Goal: Task Accomplishment & Management: Complete application form

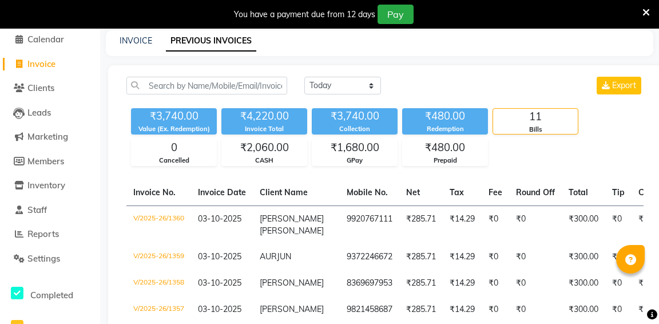
scroll to position [0, 405]
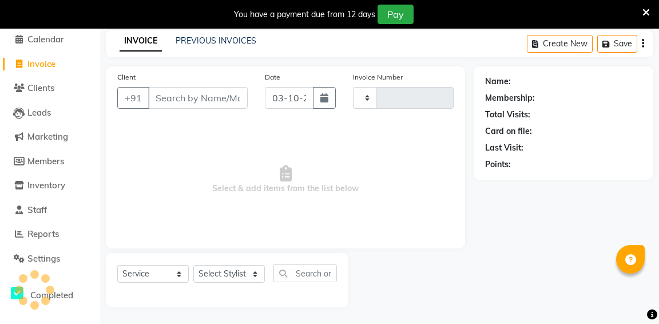
click at [39, 63] on span "Invoice" at bounding box center [41, 63] width 28 height 11
select select "service"
click at [180, 98] on input "Client" at bounding box center [198, 98] width 100 height 22
type input "1361"
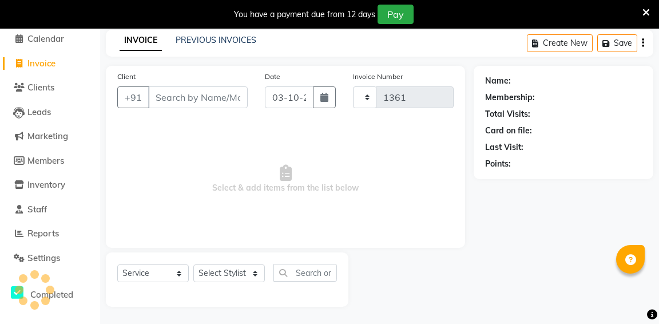
select select "6746"
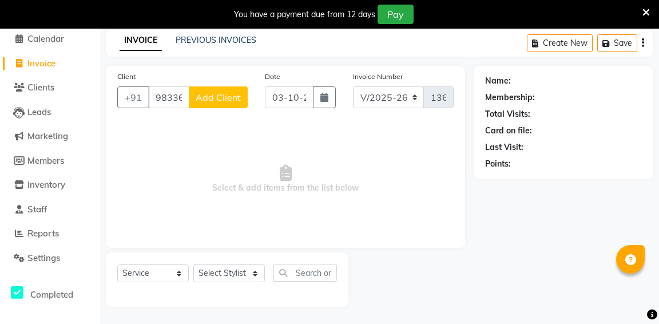
type input "9833613545"
click at [228, 94] on span "Add Client" at bounding box center [218, 97] width 45 height 11
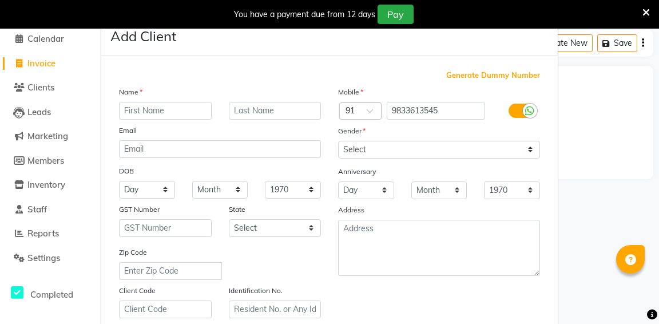
click at [173, 109] on input "text" at bounding box center [165, 111] width 93 height 18
type input "dilip"
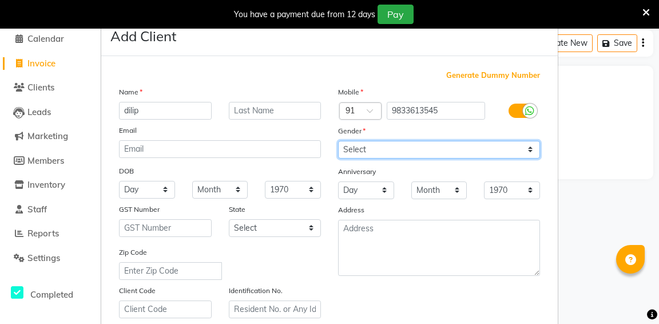
click at [356, 146] on select "Select [DEMOGRAPHIC_DATA] [DEMOGRAPHIC_DATA] Other Prefer Not To Say" at bounding box center [439, 150] width 202 height 18
select select "[DEMOGRAPHIC_DATA]"
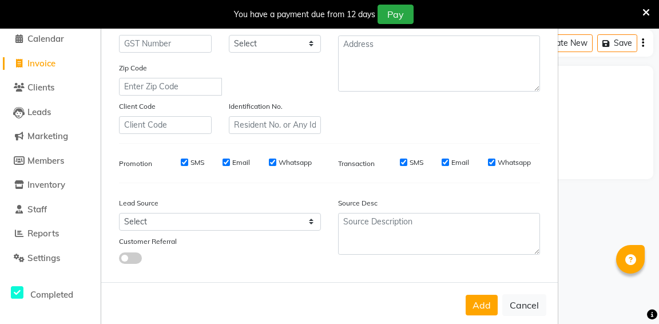
scroll to position [210, 0]
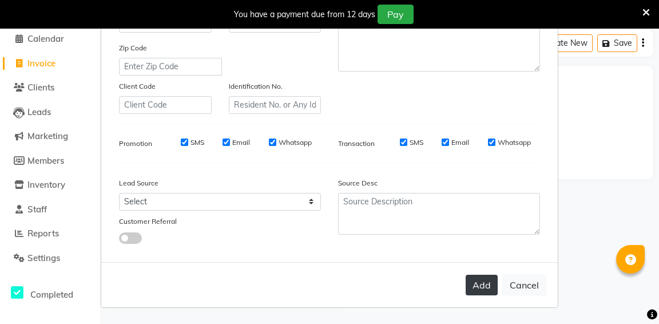
click at [479, 284] on button "Add" at bounding box center [482, 285] width 32 height 21
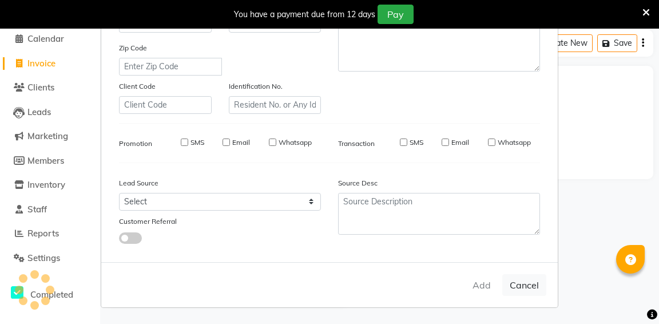
select select
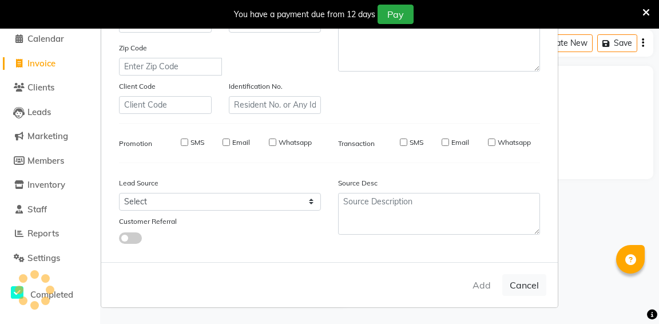
select select
checkbox input "false"
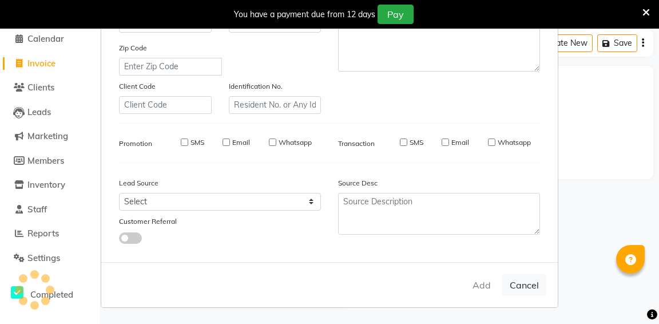
checkbox input "false"
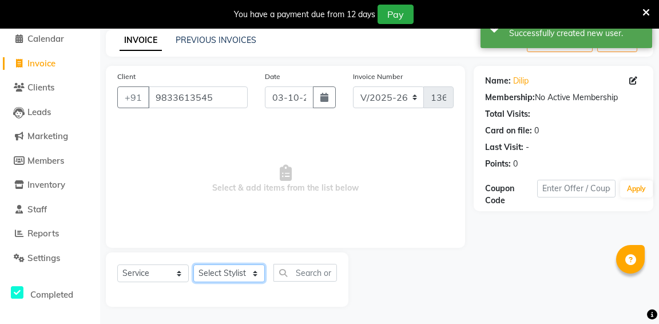
click at [242, 271] on select "Select Stylist aditya [PERSON_NAME] anup [PERSON_NAME] [PERSON_NAME] [PERSON_NA…" at bounding box center [228, 273] width 71 height 18
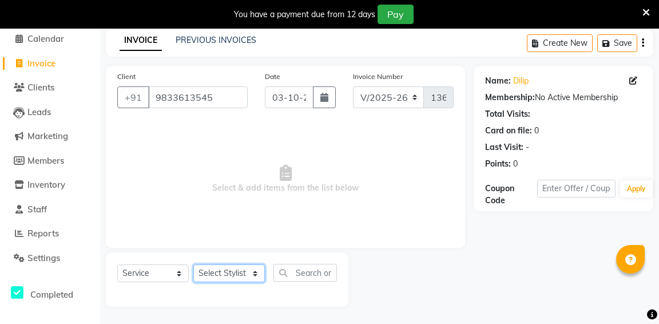
select select "58202"
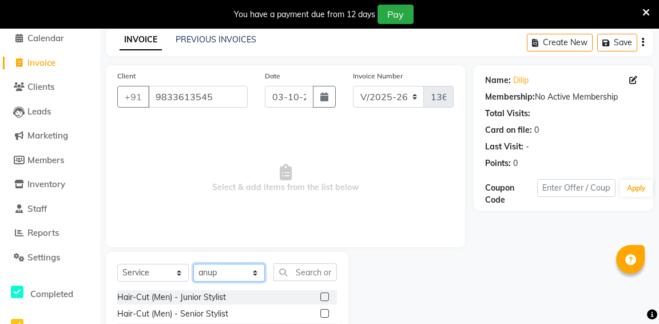
scroll to position [126, 0]
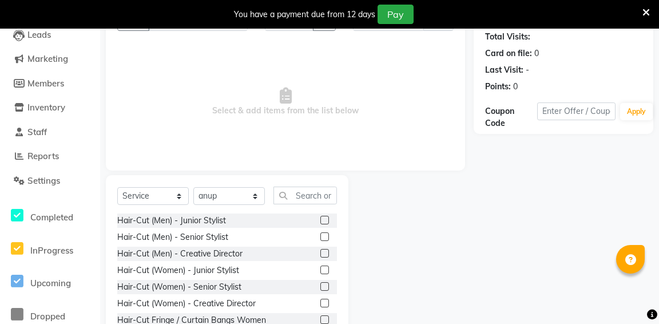
click at [325, 237] on label at bounding box center [324, 236] width 9 height 9
click at [325, 237] on input "checkbox" at bounding box center [323, 236] width 7 height 7
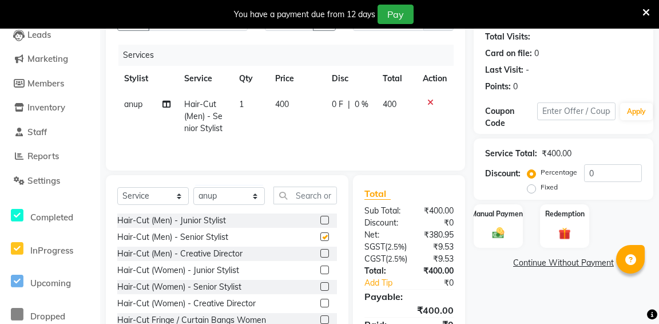
checkbox input "false"
click at [305, 194] on input "text" at bounding box center [304, 195] width 63 height 18
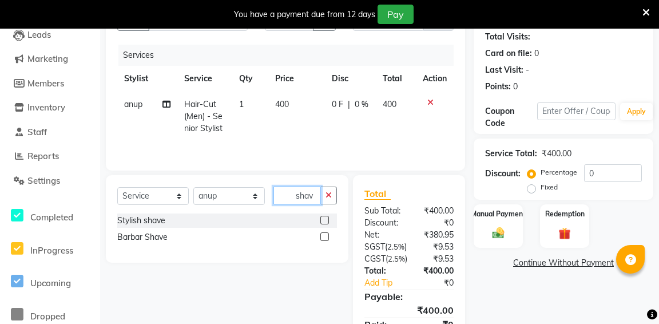
type input "shav"
click at [326, 237] on label at bounding box center [324, 236] width 9 height 9
click at [326, 237] on input "checkbox" at bounding box center [323, 236] width 7 height 7
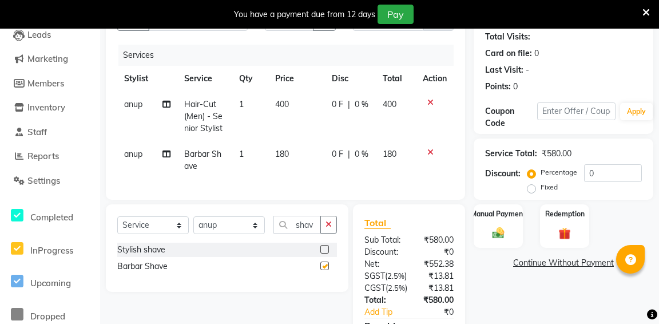
checkbox input "false"
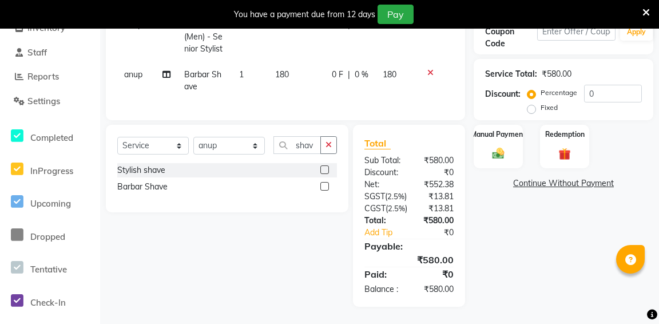
scroll to position [127, 0]
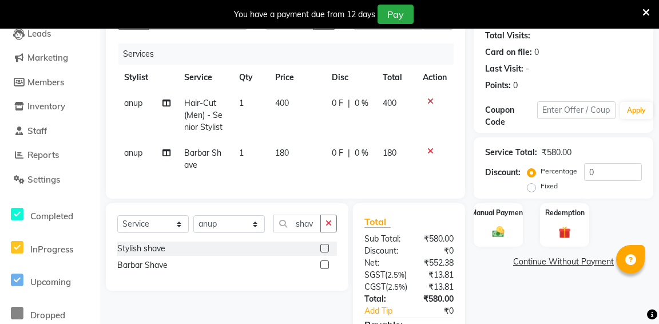
click at [431, 99] on icon at bounding box center [430, 101] width 6 height 8
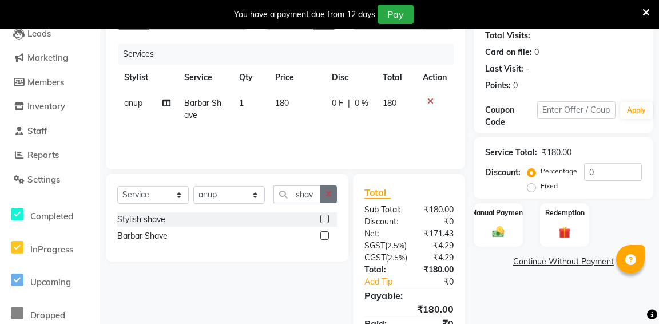
click at [335, 191] on button "button" at bounding box center [328, 194] width 17 height 18
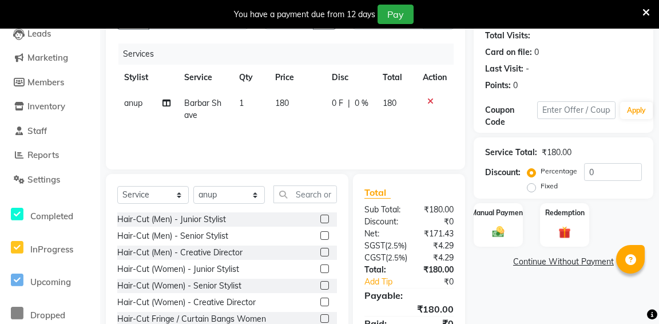
click at [324, 237] on label at bounding box center [324, 235] width 9 height 9
click at [324, 237] on input "checkbox" at bounding box center [323, 235] width 7 height 7
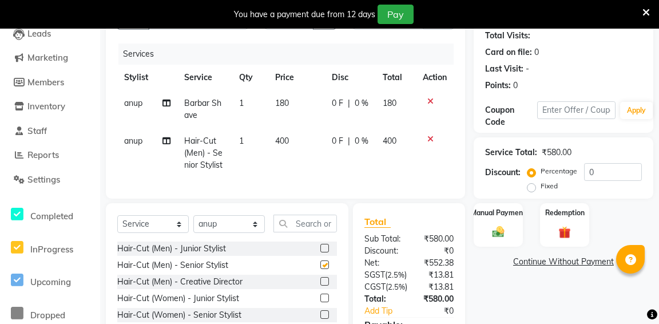
checkbox input "false"
click at [430, 140] on icon at bounding box center [430, 139] width 6 height 8
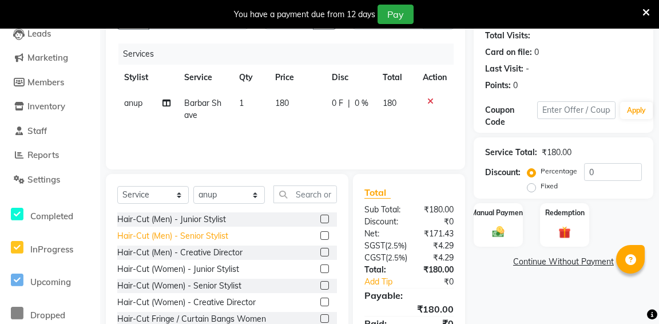
scroll to position [86, 0]
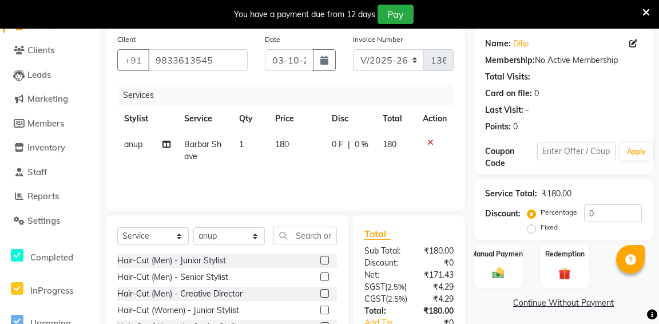
click at [325, 258] on label at bounding box center [324, 260] width 9 height 9
click at [325, 258] on input "checkbox" at bounding box center [323, 260] width 7 height 7
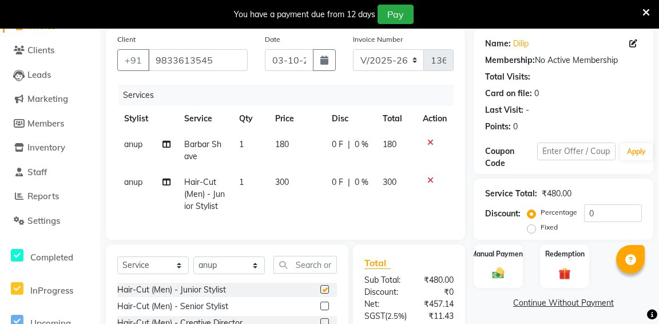
checkbox input "false"
click at [491, 268] on img at bounding box center [498, 272] width 21 height 14
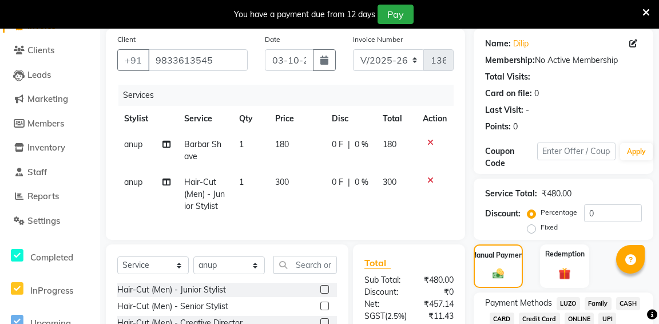
scroll to position [254, 0]
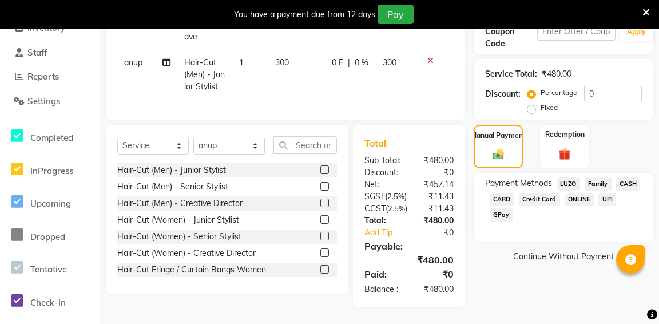
click at [507, 208] on span "GPay" at bounding box center [501, 214] width 23 height 13
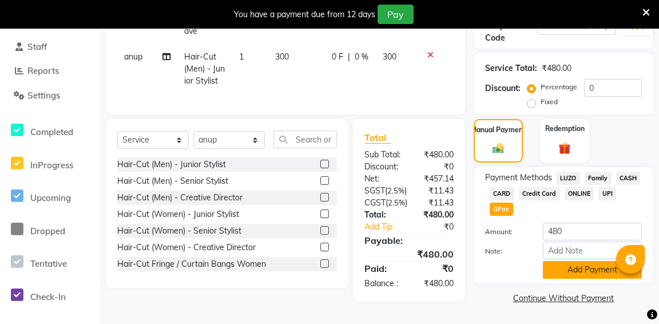
click at [587, 261] on button "Add Payment" at bounding box center [592, 270] width 99 height 18
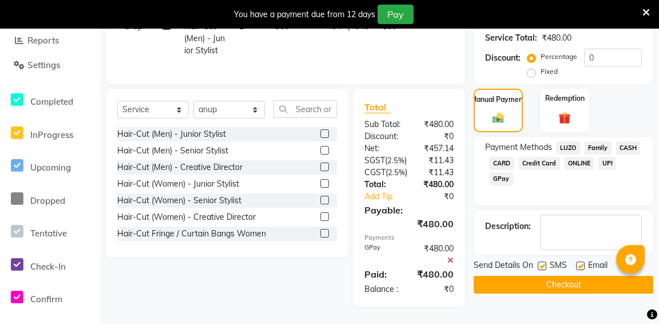
scroll to position [290, 0]
click at [555, 276] on button "Checkout" at bounding box center [564, 285] width 180 height 18
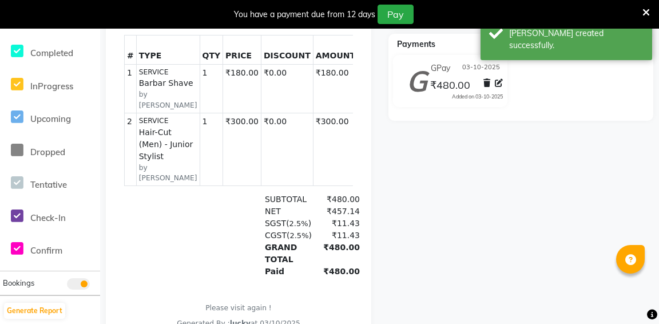
select select "6746"
select select "service"
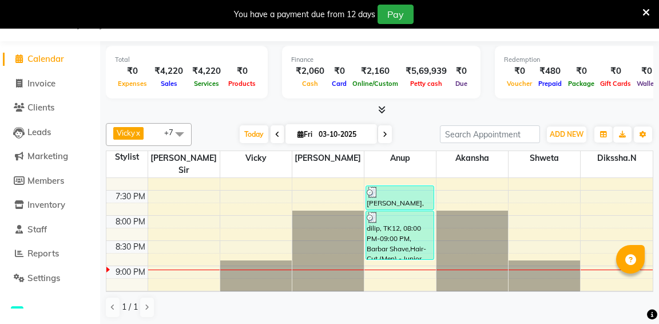
scroll to position [517, 0]
